Goal: Task Accomplishment & Management: Use online tool/utility

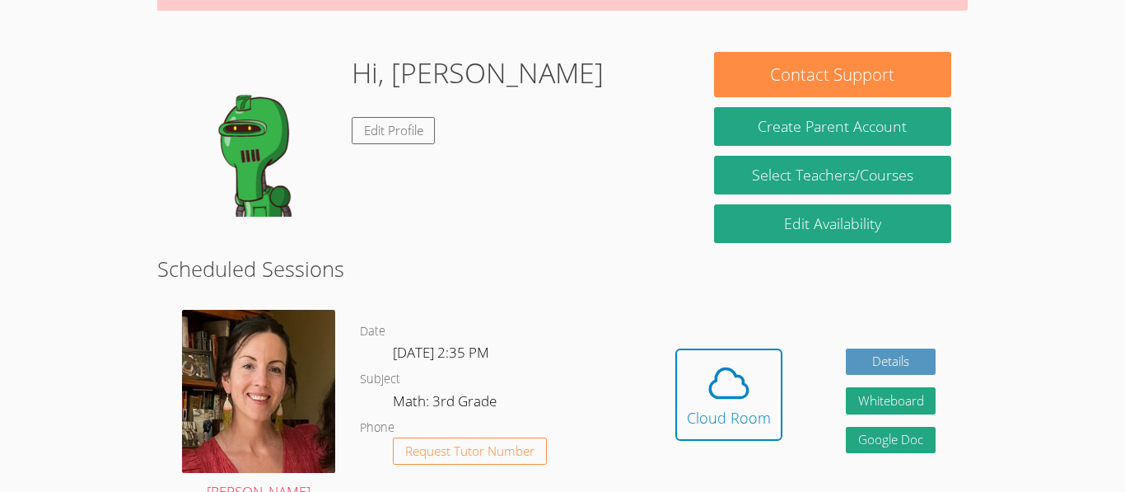
scroll to position [226, 0]
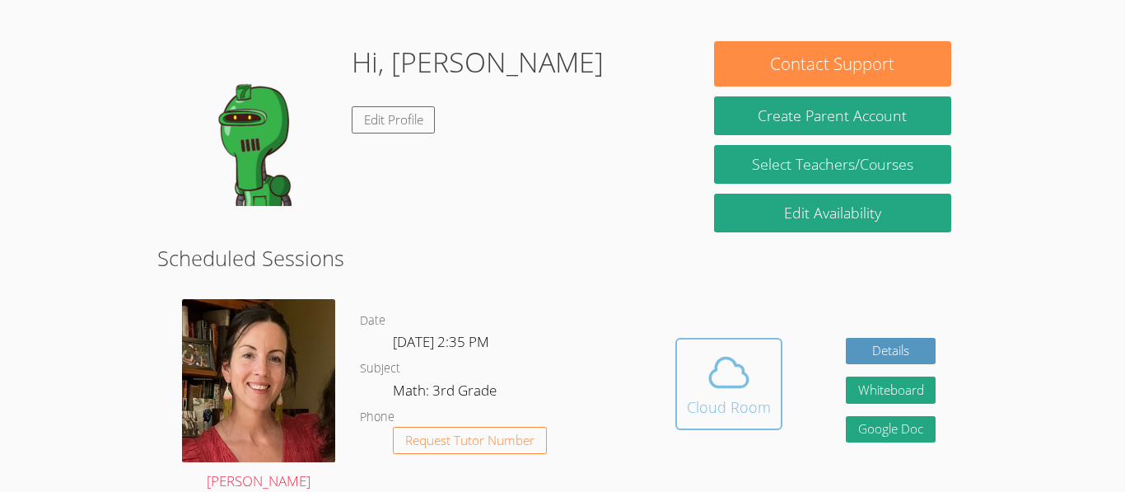
click at [719, 391] on icon at bounding box center [729, 372] width 46 height 46
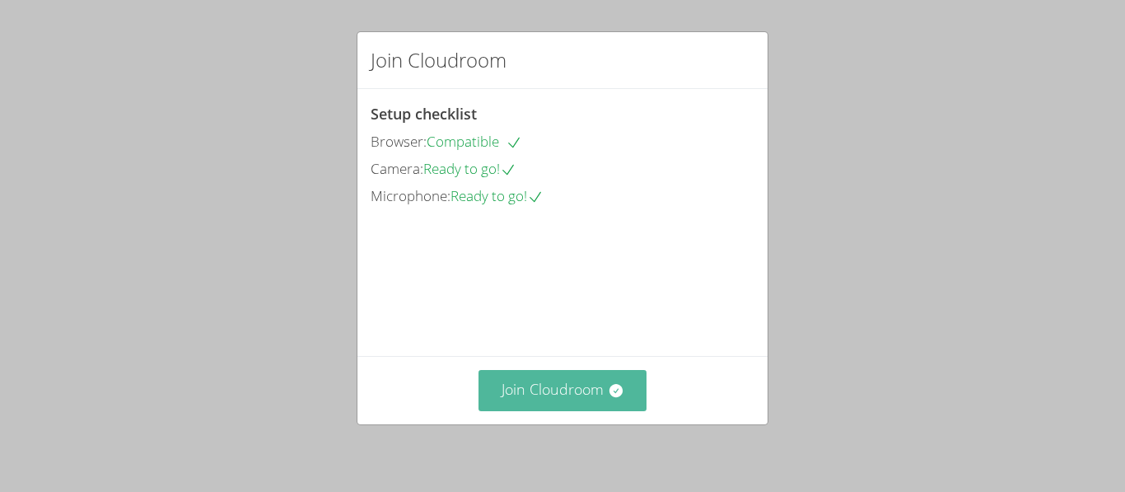
click at [595, 401] on button "Join Cloudroom" at bounding box center [563, 390] width 169 height 40
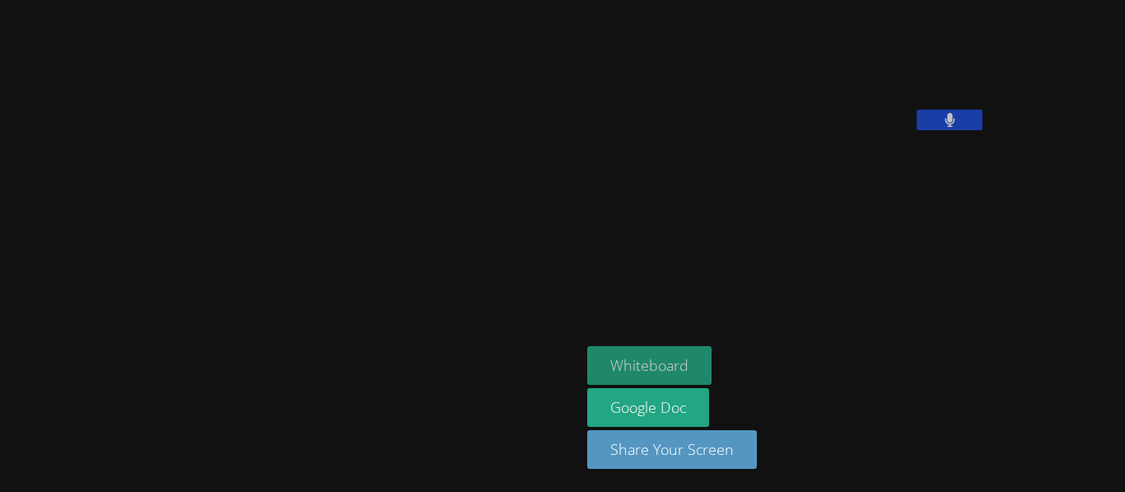
click at [587, 380] on button "Whiteboard" at bounding box center [649, 365] width 124 height 39
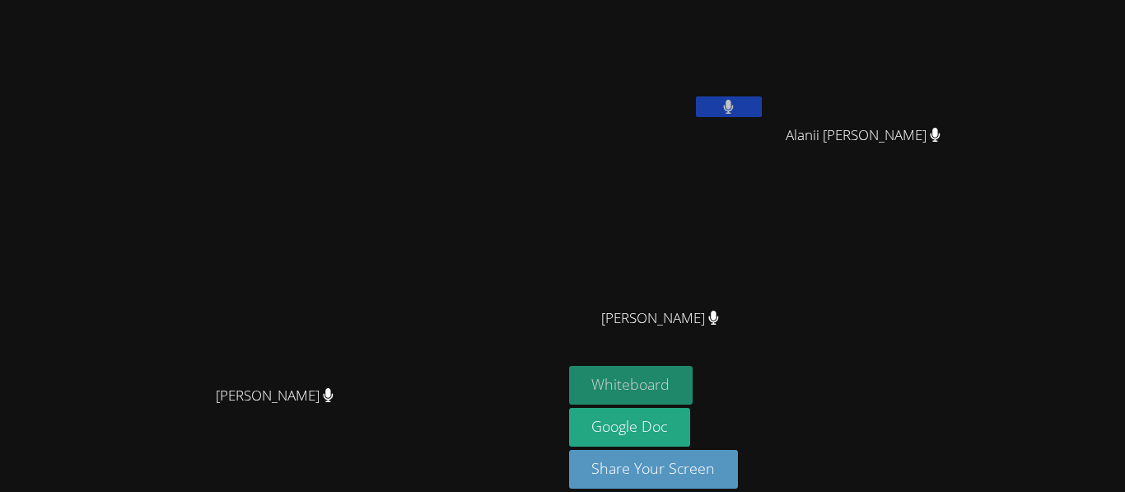
click at [694, 367] on button "Whiteboard" at bounding box center [631, 385] width 124 height 39
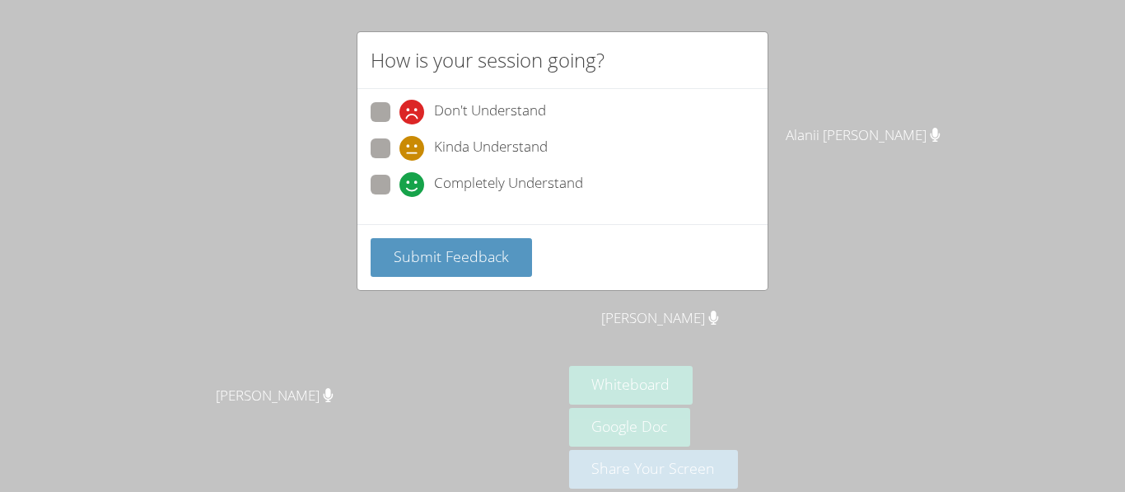
click at [481, 195] on span "Completely Understand" at bounding box center [508, 184] width 149 height 25
click at [413, 189] on input "Completely Understand" at bounding box center [406, 182] width 14 height 14
radio input "true"
click at [472, 185] on span "Completely Understand" at bounding box center [508, 184] width 149 height 25
click at [413, 185] on input "Completely Understand" at bounding box center [406, 182] width 14 height 14
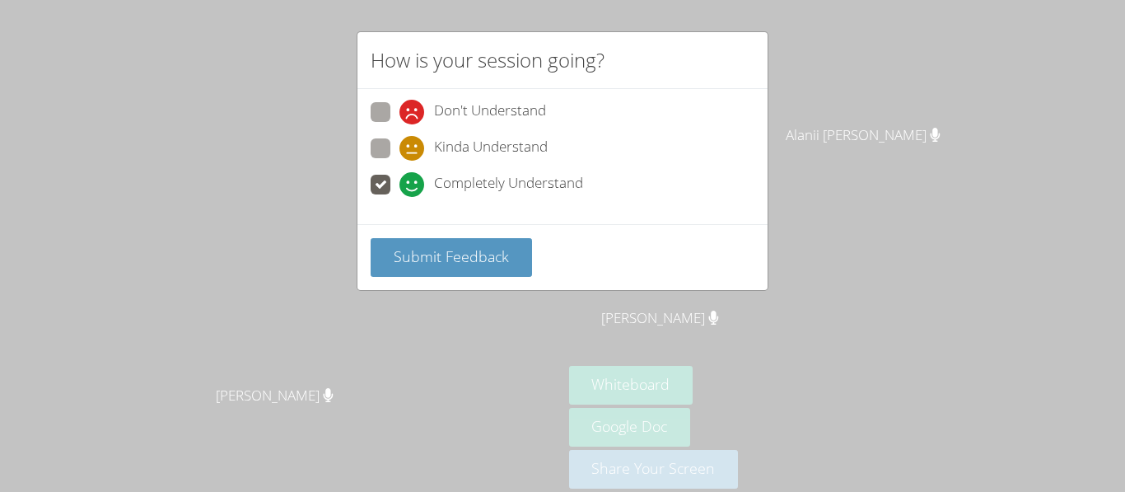
click at [471, 187] on span "Completely Understand" at bounding box center [508, 184] width 149 height 25
click at [413, 187] on input "Completely Understand" at bounding box center [406, 182] width 14 height 14
click at [458, 249] on span "Submit Feedback" at bounding box center [451, 256] width 115 height 20
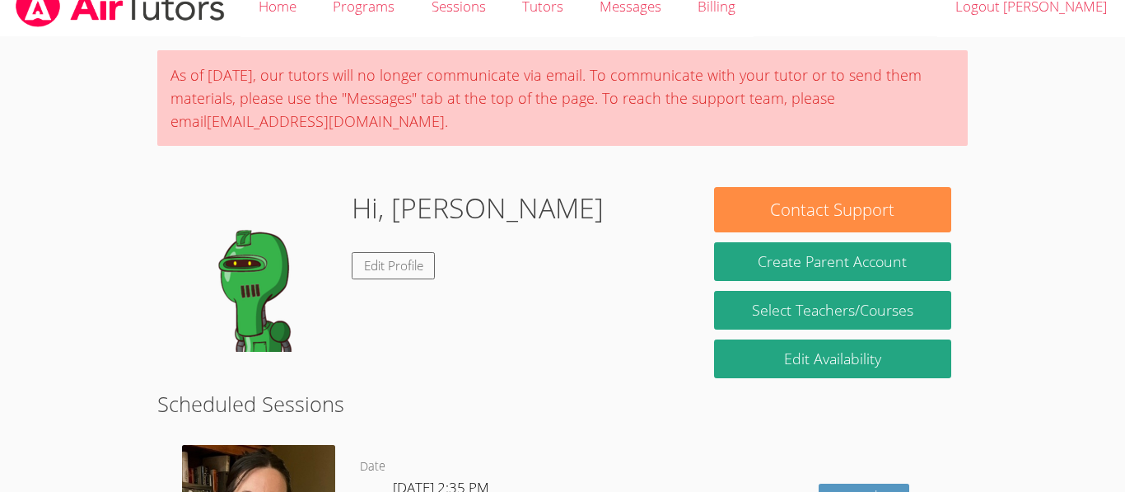
scroll to position [21, 0]
